Goal: Transaction & Acquisition: Book appointment/travel/reservation

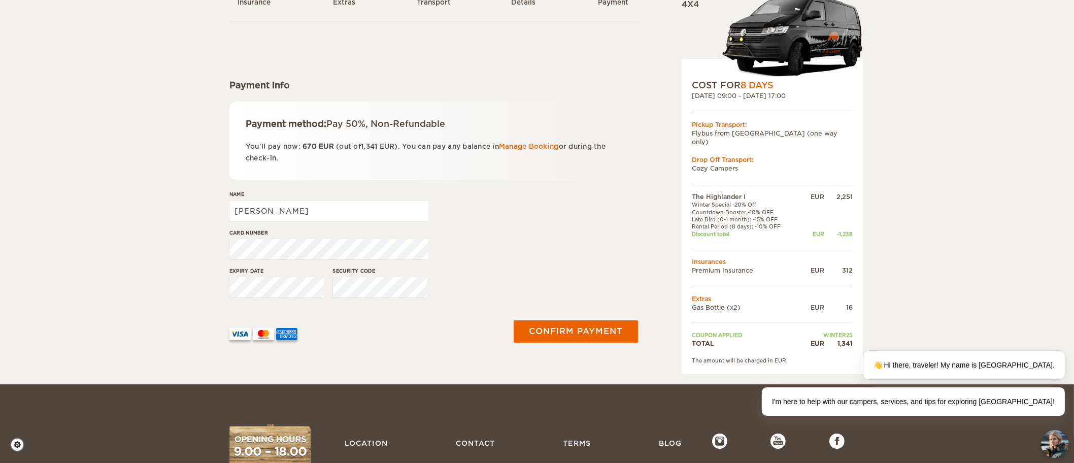
scroll to position [101, 0]
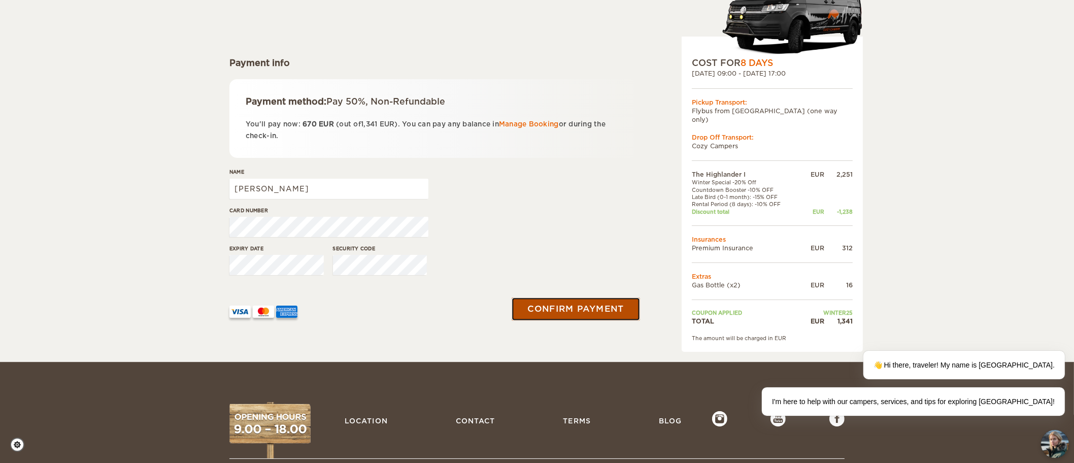
click at [586, 309] on button "Confirm payment" at bounding box center [575, 308] width 128 height 23
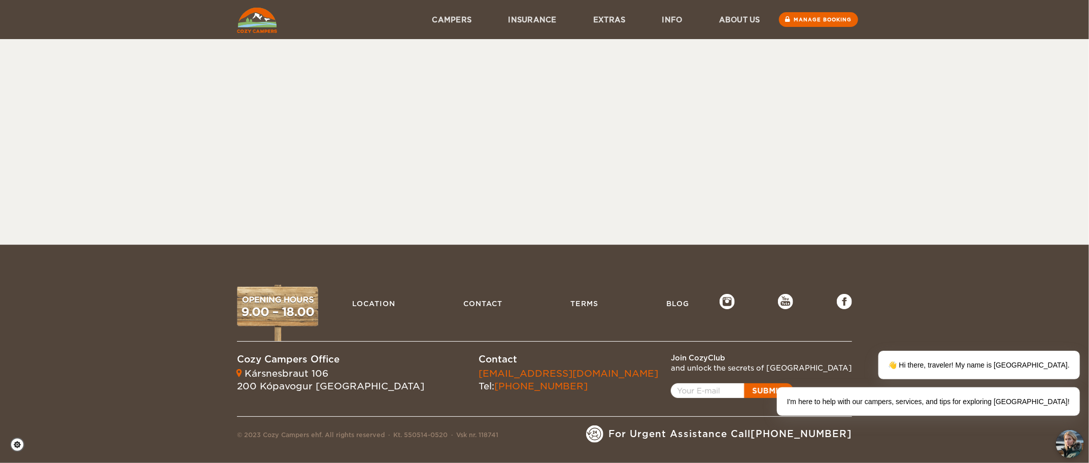
click at [586, 126] on div "Skip to content Menu Campers Premium 4×4 Iceland Campers Standard Campers Budge…" at bounding box center [544, 122] width 1089 height 245
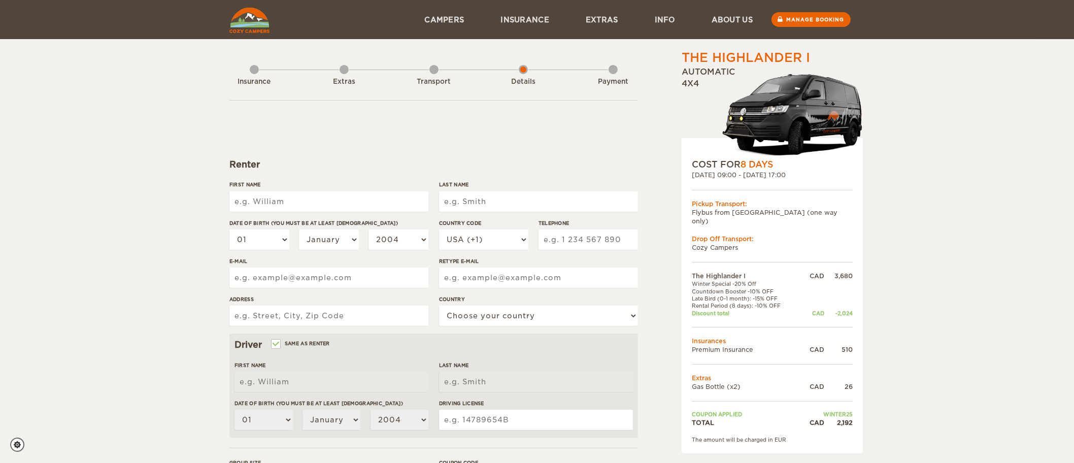
click at [386, 202] on input "First Name" at bounding box center [328, 201] width 199 height 20
type input "[PERSON_NAME]"
type input "Chin"
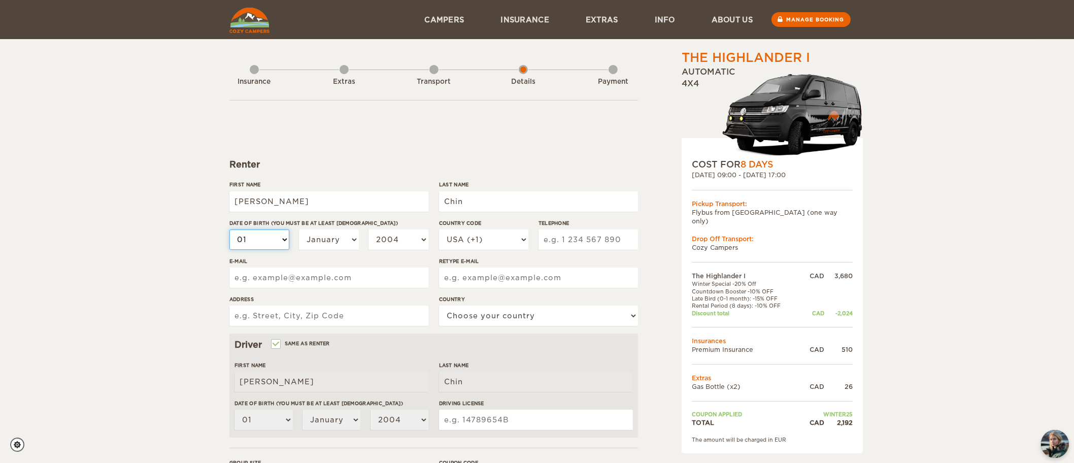
select select "10"
select select "19"
select select "06"
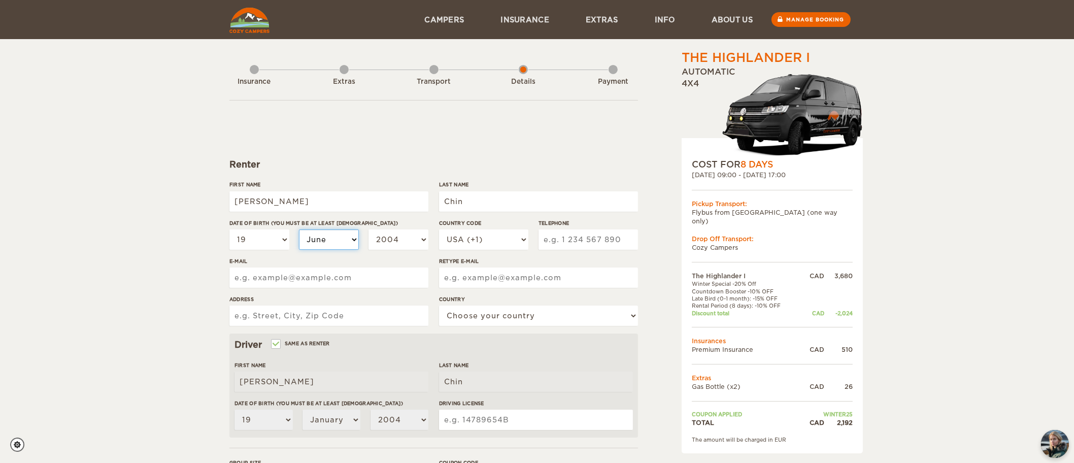
select select "06"
select select "07"
select select "1999"
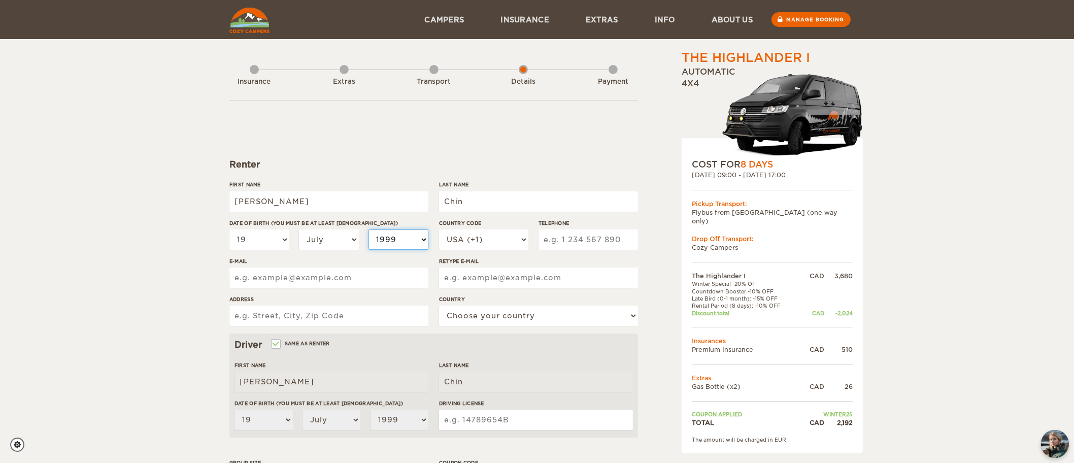
select select "1989"
select select "1982"
click at [521, 243] on select "USA (+1) UK (+44) Germany (+49) Algeria (+213) Andorra (+376) Angola (+244) Ang…" at bounding box center [483, 239] width 89 height 20
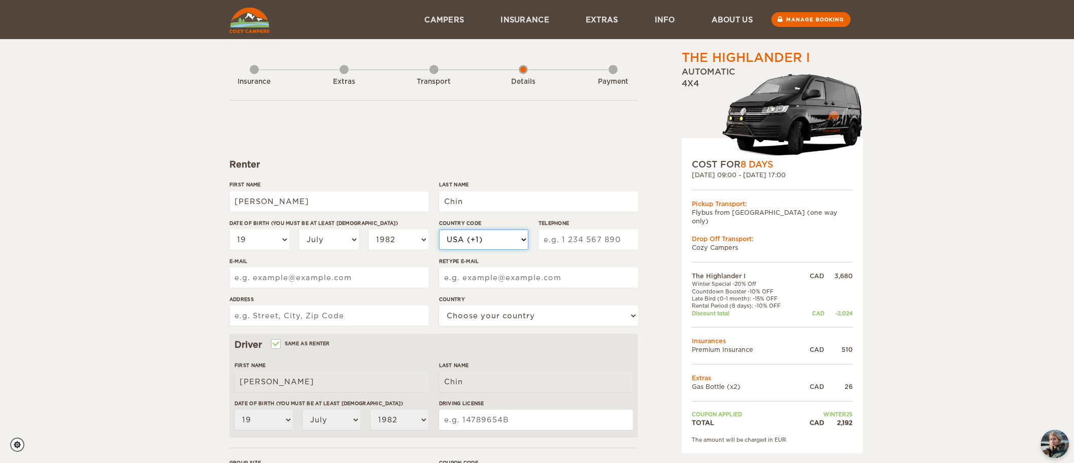
select select "1"
click at [439, 229] on select "USA (+1) UK (+44) Germany (+49) Algeria (+213) Andorra (+376) Angola (+244) Ang…" at bounding box center [483, 239] width 89 height 20
click at [546, 236] on input "Telephone" at bounding box center [587, 239] width 99 height 20
type input "4165436999"
click at [400, 284] on input "E-mail" at bounding box center [328, 277] width 199 height 20
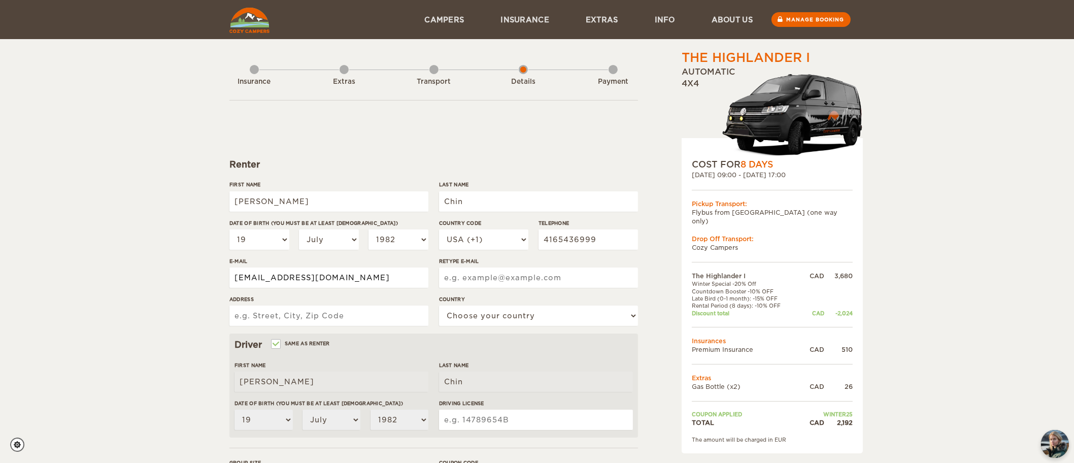
type input "vincechin82@gmail.com"
click at [346, 314] on input "Address" at bounding box center [328, 315] width 199 height 20
type input "6 Bornholm Dr., Toronto, ON M1C 4P8"
click at [482, 324] on select "Choose your country United States United Kingdom Germany Afghanistan Albania Al…" at bounding box center [538, 315] width 199 height 20
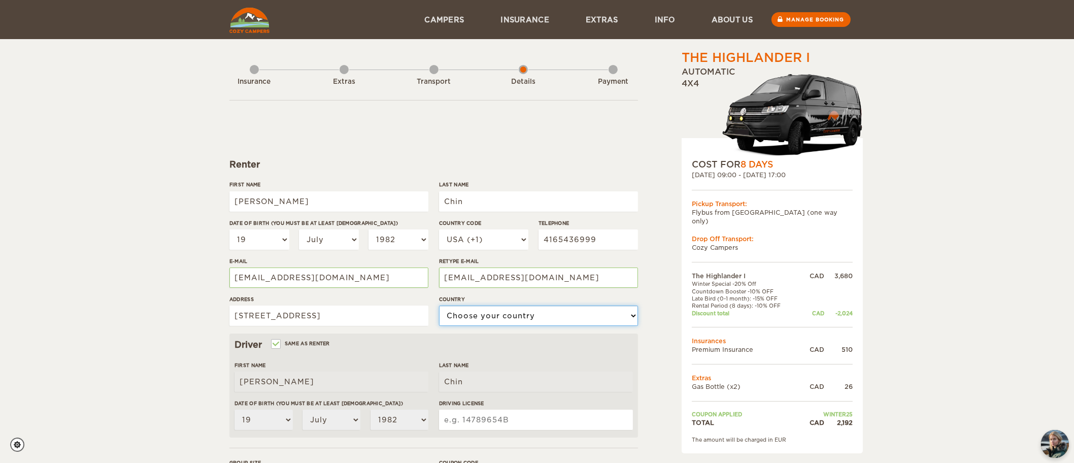
select select "38"
click at [439, 305] on select "Choose your country United States United Kingdom Germany Afghanistan Albania Al…" at bounding box center [538, 315] width 199 height 20
click at [463, 419] on input "Driving License" at bounding box center [536, 419] width 194 height 20
type input "c"
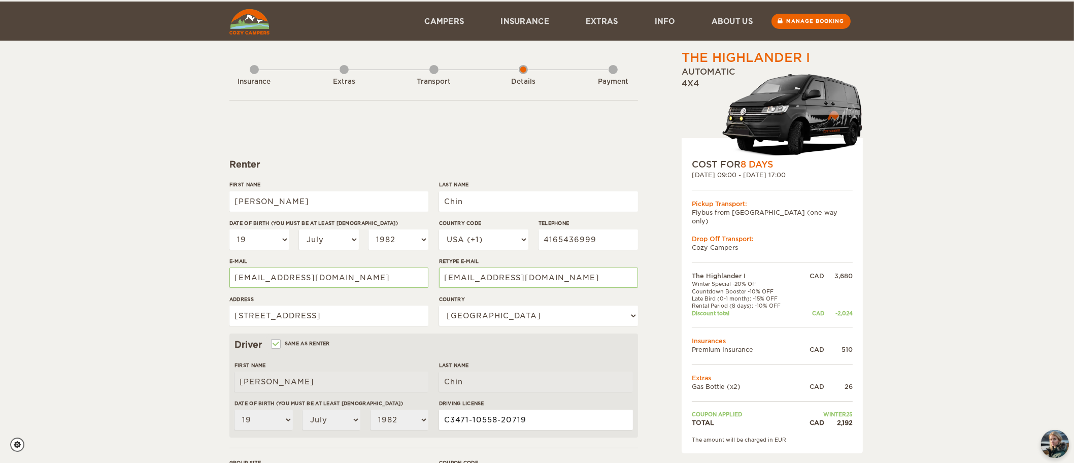
scroll to position [101, 0]
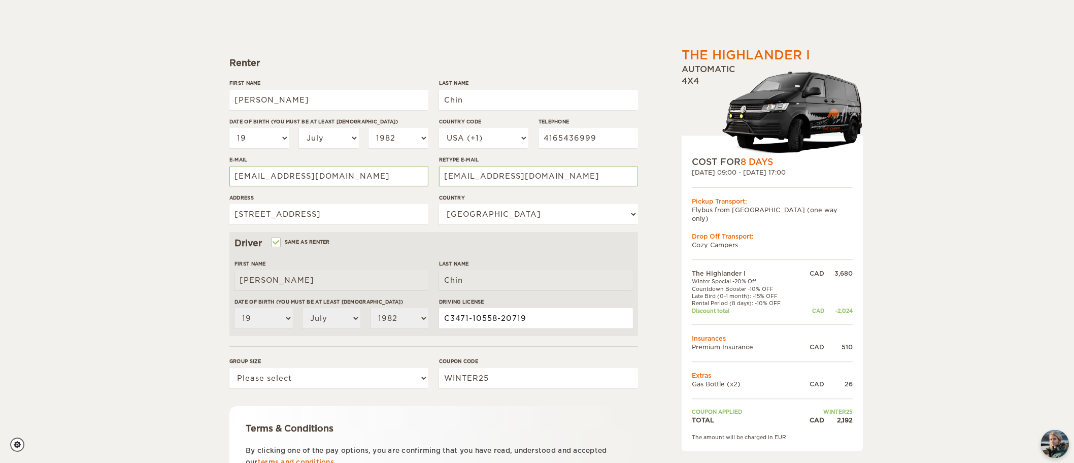
type input "C3471-10558-20719"
click at [339, 378] on select "Please select 1 2" at bounding box center [328, 378] width 199 height 20
select select "2"
click at [229, 368] on select "Please select 1 2" at bounding box center [328, 378] width 199 height 20
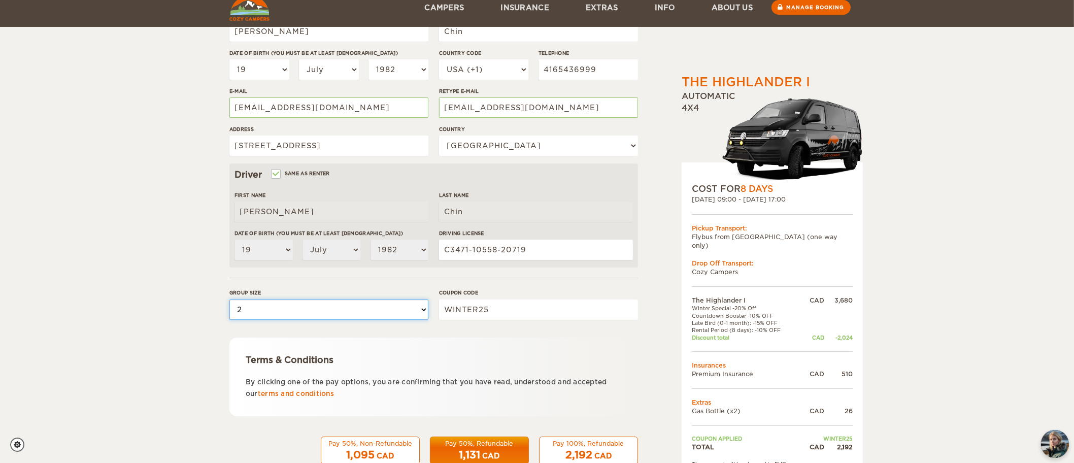
scroll to position [196, 0]
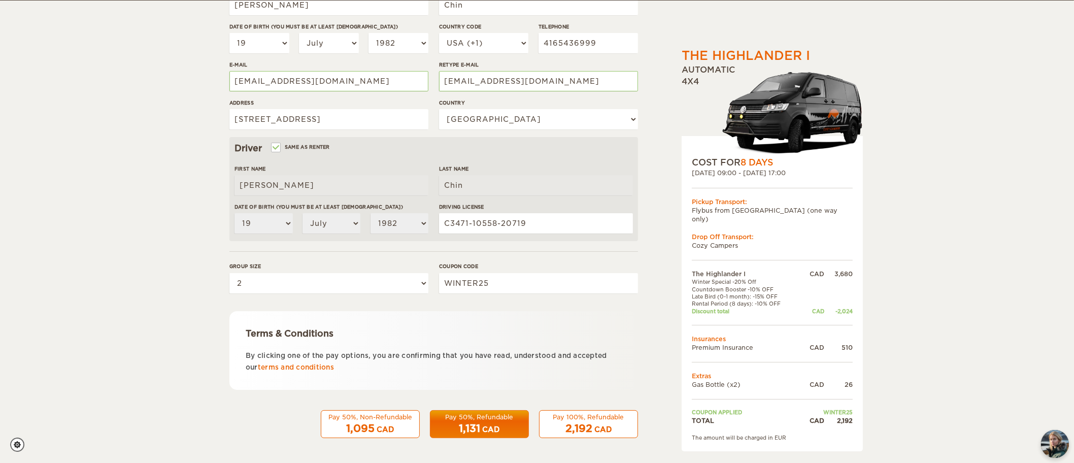
click at [399, 422] on div "1,095 CAD" at bounding box center [370, 428] width 86 height 15
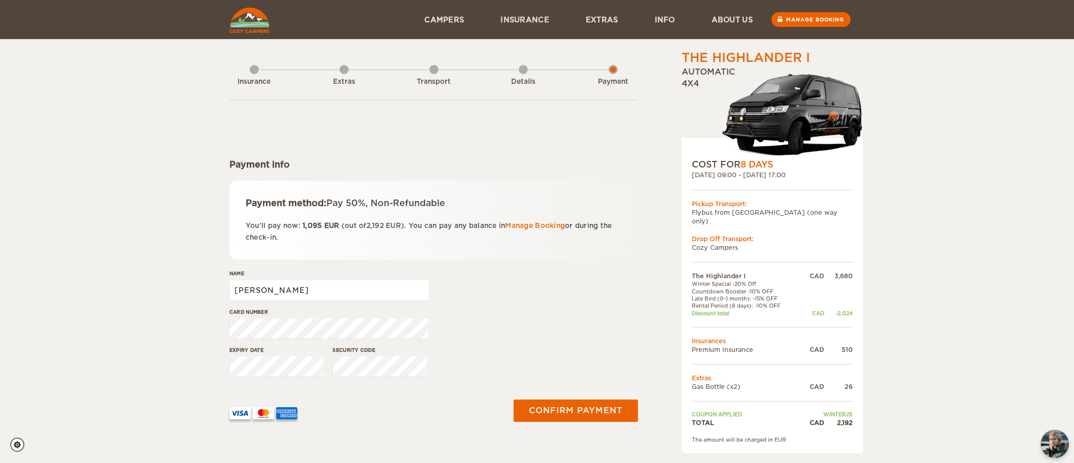
click at [305, 291] on input "Vincent" at bounding box center [328, 290] width 199 height 20
click at [338, 290] on input "Vincent" at bounding box center [328, 290] width 199 height 20
type input "V"
type input "Jan Erica Go"
click at [242, 294] on input "Jan Erica Go" at bounding box center [328, 290] width 199 height 20
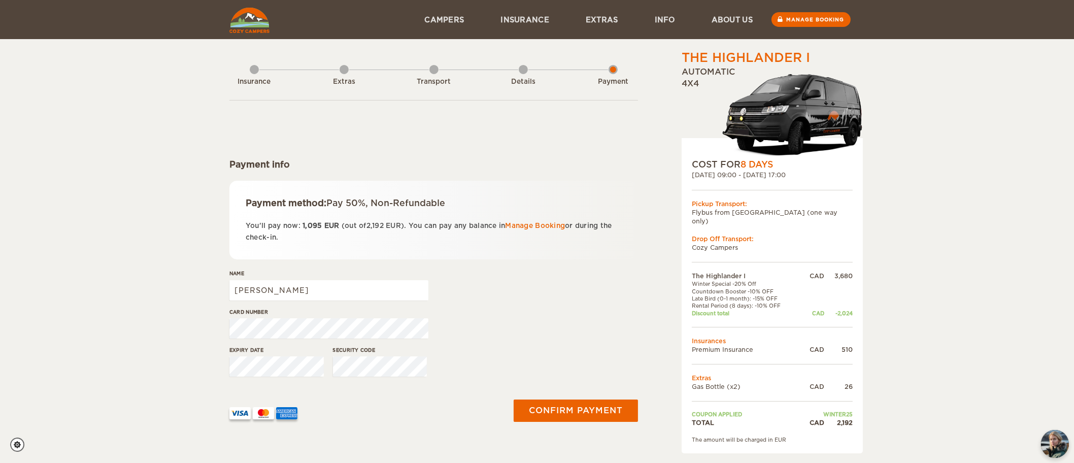
click at [457, 400] on div at bounding box center [363, 409] width 268 height 20
click at [557, 411] on button "Confirm payment" at bounding box center [575, 410] width 128 height 23
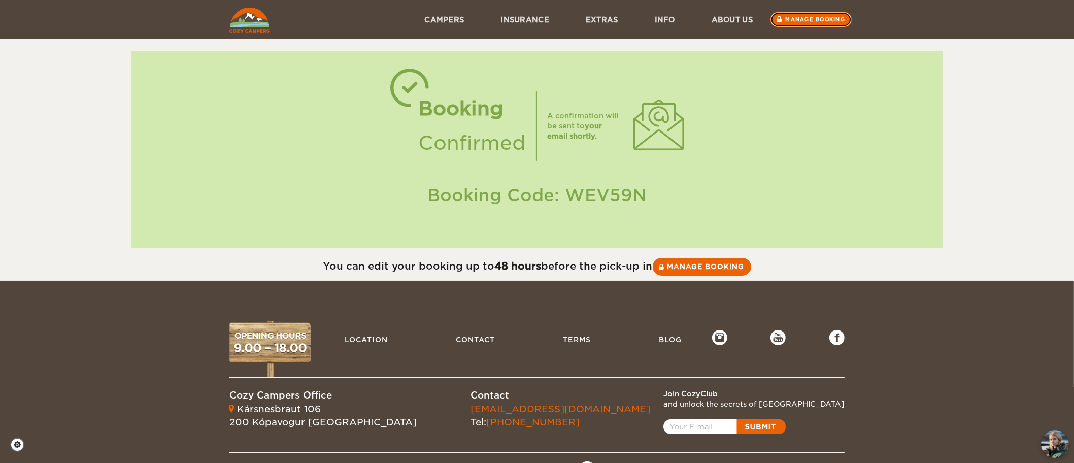
click at [806, 19] on link "Manage booking" at bounding box center [811, 19] width 82 height 15
